Goal: Information Seeking & Learning: Learn about a topic

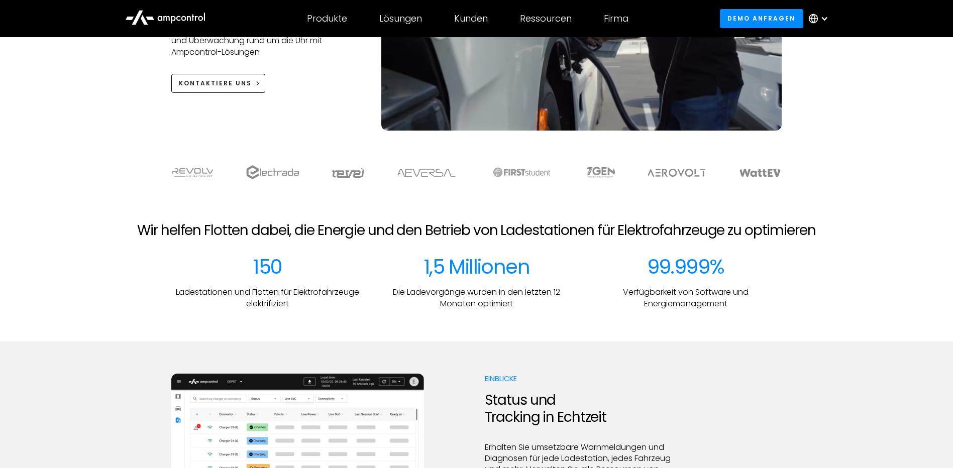
scroll to position [502, 0]
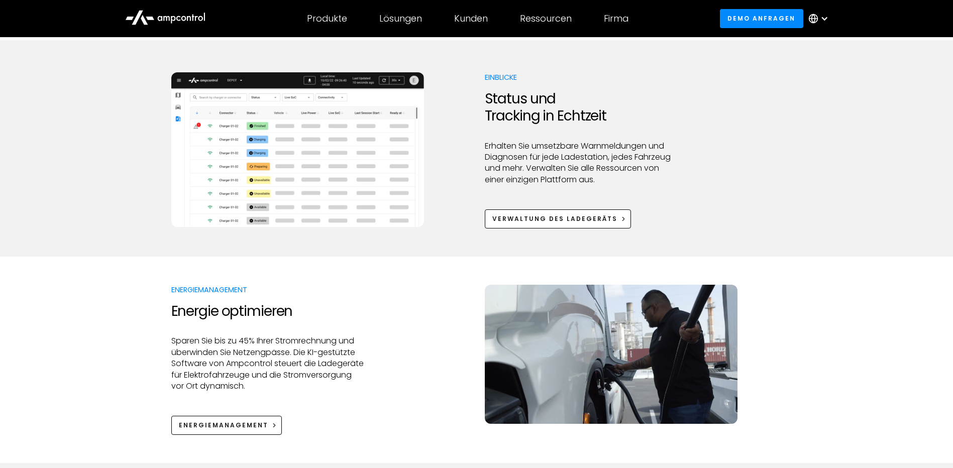
click at [242, 156] on img at bounding box center [297, 149] width 253 height 155
click at [559, 220] on div "Verwaltung des Ladegeräts" at bounding box center [554, 219] width 125 height 9
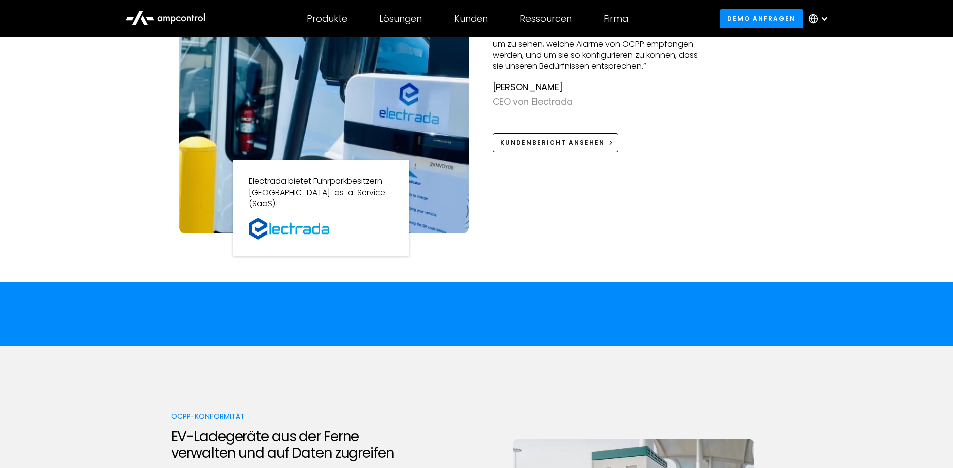
scroll to position [1206, 0]
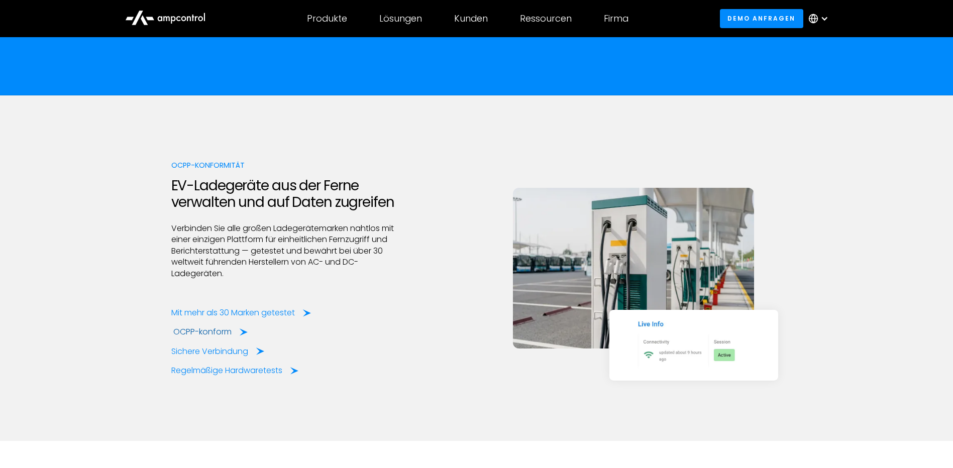
click at [219, 330] on div "OCPP-konform" at bounding box center [202, 332] width 58 height 11
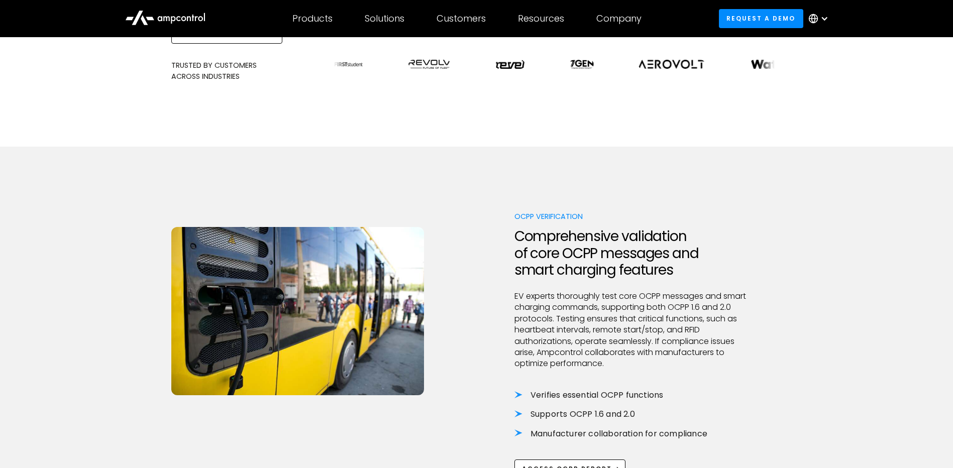
scroll to position [703, 0]
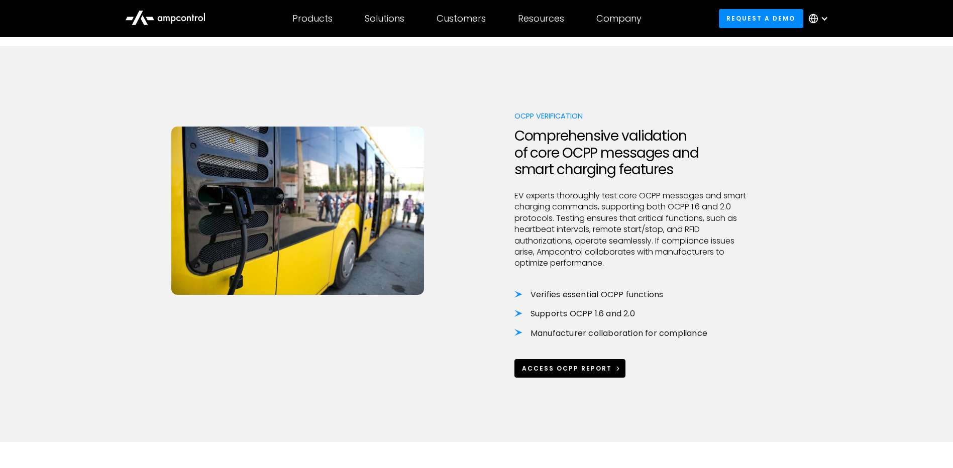
drag, startPoint x: 582, startPoint y: 359, endPoint x: 606, endPoint y: 359, distance: 24.6
click at [583, 364] on div "Access OCPP Report" at bounding box center [567, 368] width 90 height 9
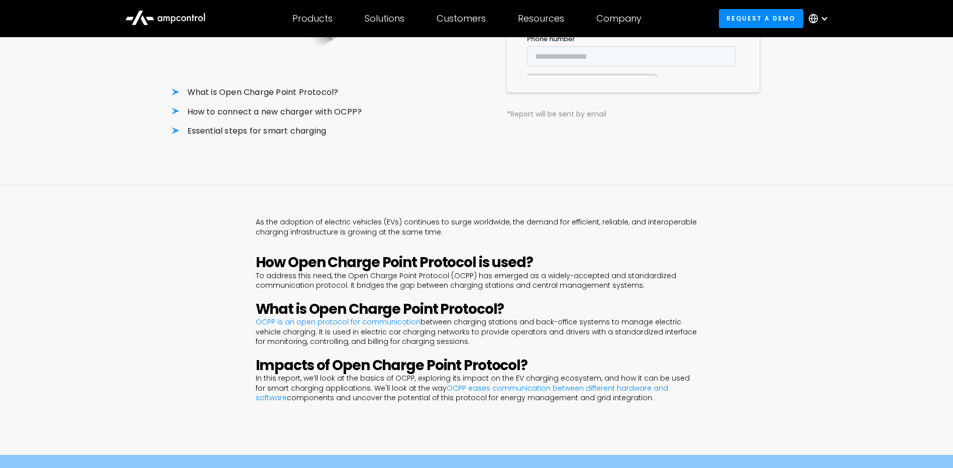
scroll to position [553, 0]
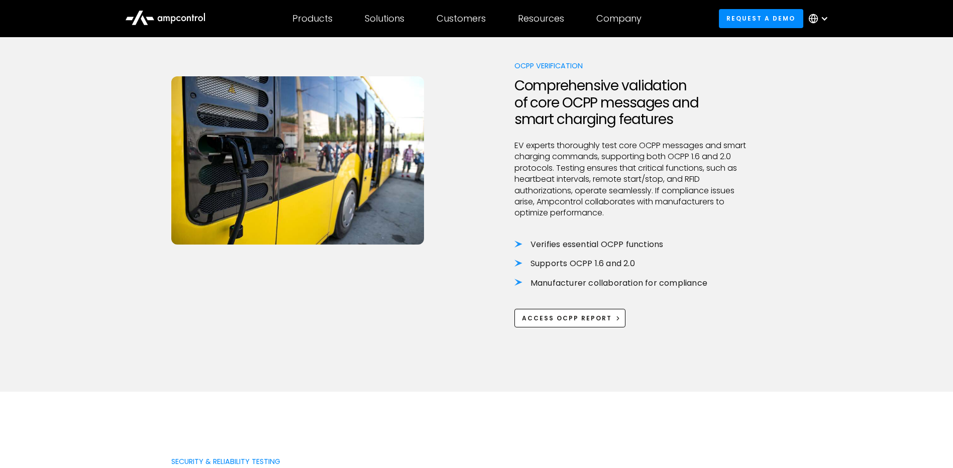
scroll to position [452, 0]
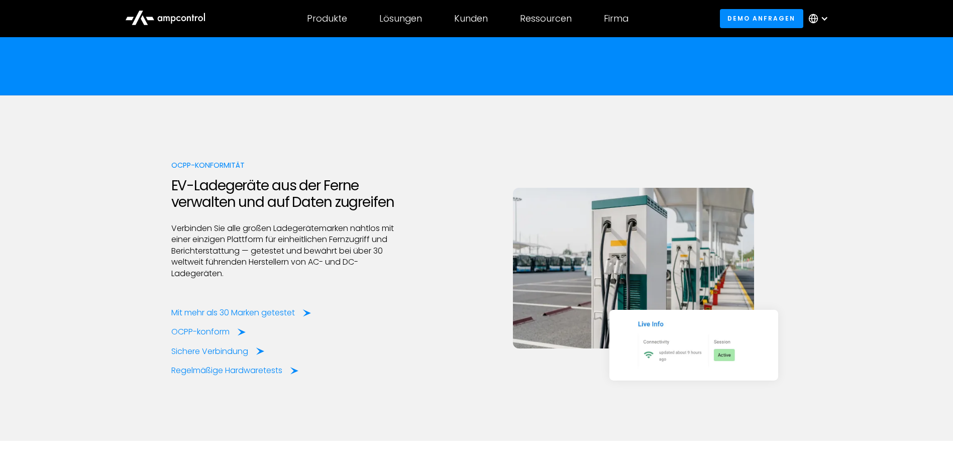
scroll to position [1156, 0]
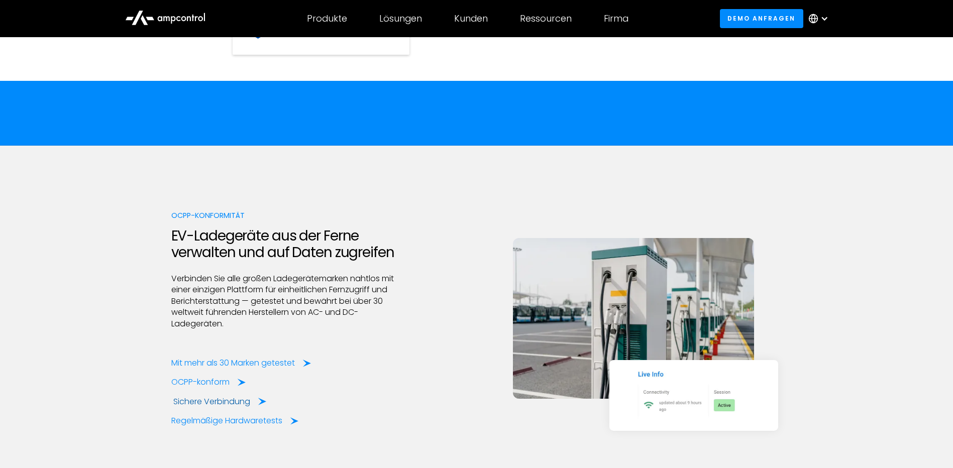
click at [250, 401] on div "Sichere Verbindung" at bounding box center [211, 401] width 77 height 11
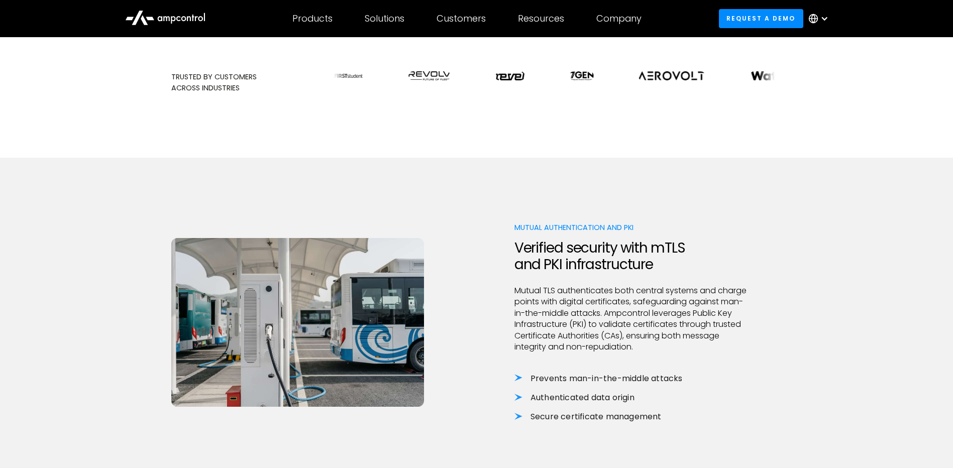
scroll to position [402, 0]
